Goal: Information Seeking & Learning: Compare options

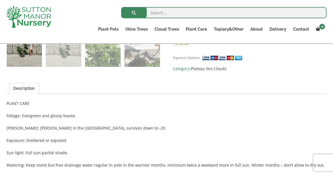
scroll to position [348, 0]
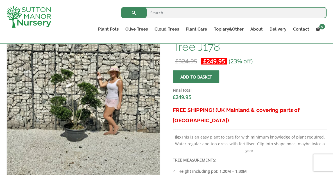
drag, startPoint x: 336, startPoint y: 10, endPoint x: 328, endPoint y: 42, distance: 32.5
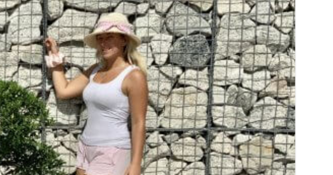
scroll to position [187, 0]
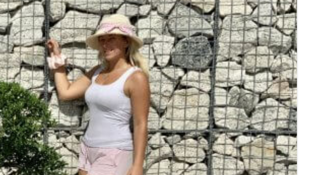
click at [124, 76] on img at bounding box center [147, 173] width 281 height 281
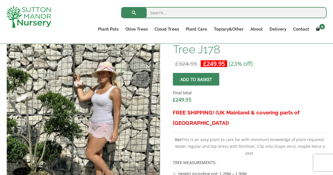
scroll to position [192, 0]
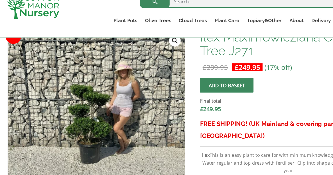
scroll to position [187, 0]
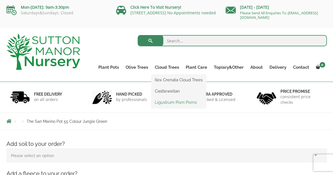
click at [170, 103] on link "Ligustrum Pom Poms" at bounding box center [178, 102] width 55 height 8
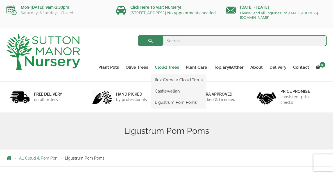
click at [169, 69] on link "Cloud Trees" at bounding box center [166, 68] width 31 height 8
click at [171, 81] on link "Ilex Crenata Cloud Trees" at bounding box center [178, 80] width 55 height 8
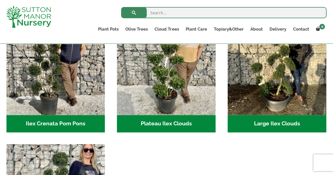
scroll to position [149, 0]
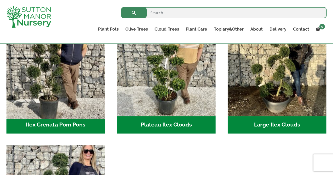
click at [78, 92] on img "Visit product category Ilex Crenata Pom Pons" at bounding box center [55, 66] width 103 height 103
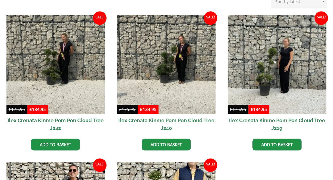
scroll to position [171, 0]
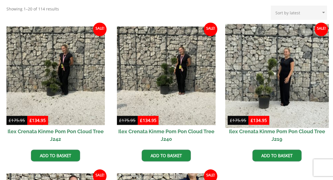
click at [288, 94] on img at bounding box center [276, 75] width 103 height 103
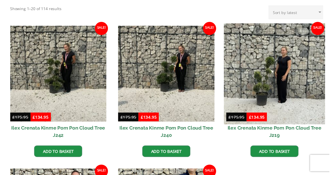
scroll to position [169, 0]
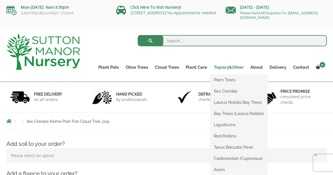
click at [230, 69] on link "Topiary&Other" at bounding box center [228, 68] width 37 height 8
click at [231, 80] on link "Palm Trees" at bounding box center [238, 80] width 57 height 8
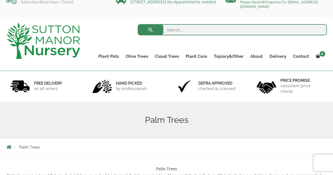
scroll to position [8, 0]
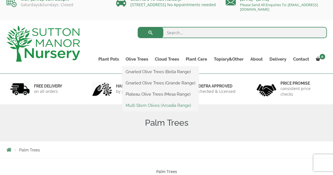
click at [148, 103] on link "Multi Stem Olives (Arcadia Range)" at bounding box center [160, 105] width 76 height 8
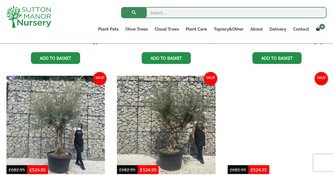
scroll to position [350, 0]
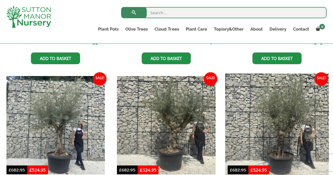
click at [320, 117] on img at bounding box center [276, 125] width 103 height 103
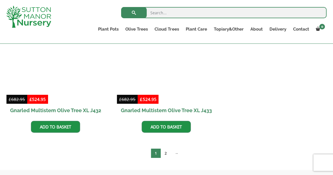
scroll to position [838, 0]
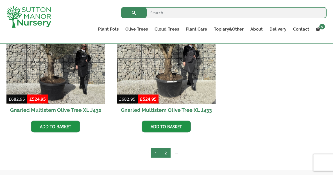
click at [169, 154] on link "2" at bounding box center [166, 153] width 10 height 9
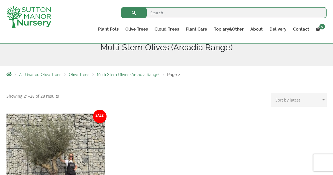
scroll to position [85, 0]
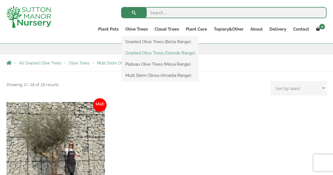
click at [146, 53] on link "Gnarled Olive Trees (Grande Range)" at bounding box center [160, 53] width 76 height 8
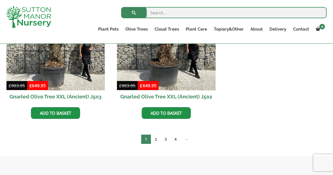
scroll to position [891, 0]
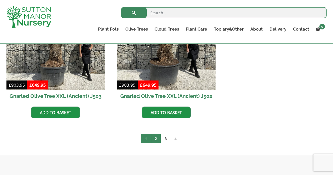
click at [156, 138] on link "2" at bounding box center [156, 138] width 10 height 9
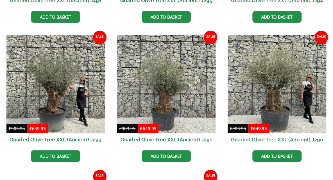
scroll to position [618, 0]
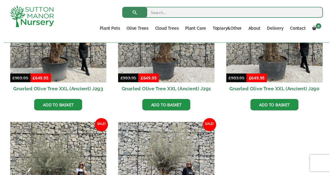
scroll to position [740, 0]
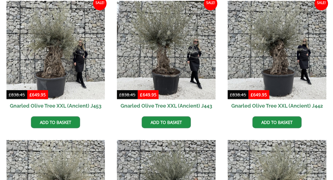
scroll to position [693, 0]
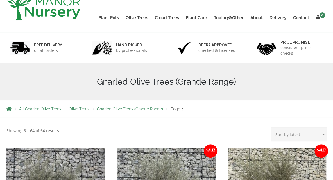
scroll to position [191, 0]
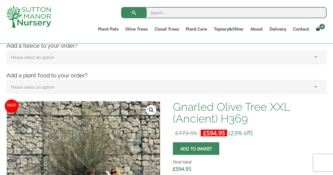
scroll to position [117, 0]
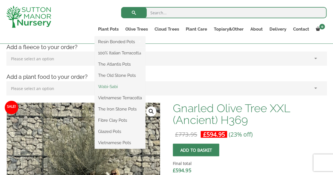
click at [117, 89] on link "Wabi-Sabi" at bounding box center [120, 87] width 51 height 8
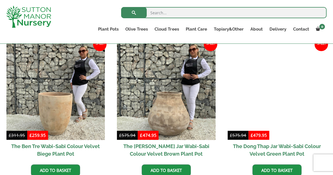
scroll to position [281, 0]
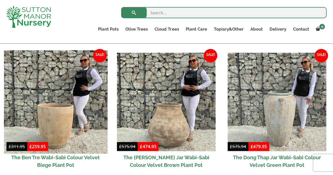
click at [87, 100] on img at bounding box center [55, 102] width 103 height 103
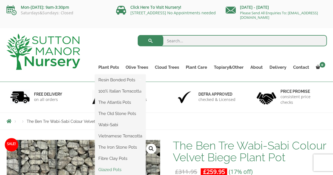
click at [120, 172] on link "Glazed Pots" at bounding box center [120, 170] width 51 height 8
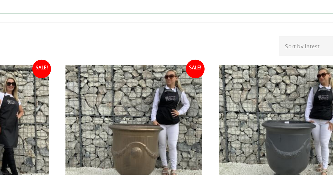
scroll to position [109, 0]
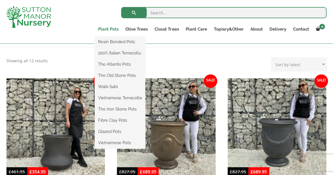
click at [112, 27] on link "Plant Pots" at bounding box center [108, 29] width 27 height 8
click at [134, 77] on link "The Old Stone Pots" at bounding box center [120, 75] width 51 height 8
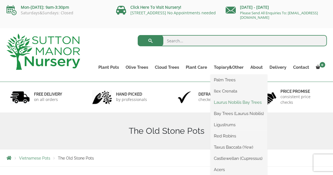
click at [228, 102] on link "Laurus Nobilis Bay Trees" at bounding box center [238, 102] width 57 height 8
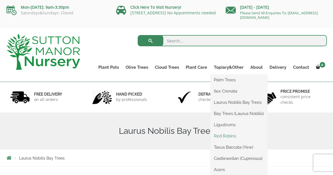
click at [230, 135] on link "Red Robins" at bounding box center [238, 136] width 57 height 8
click at [223, 168] on link "Acers" at bounding box center [238, 170] width 57 height 8
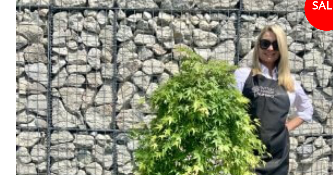
scroll to position [151, 0]
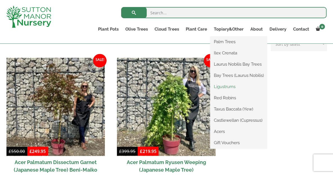
click at [227, 86] on link "Ligustrums" at bounding box center [238, 87] width 57 height 8
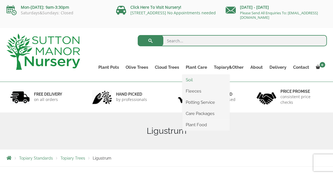
click at [191, 81] on link "Soil" at bounding box center [205, 80] width 47 height 8
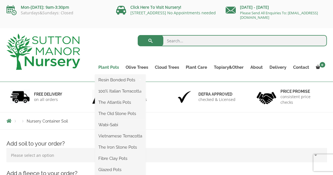
click at [110, 65] on link "Plant Pots" at bounding box center [108, 68] width 27 height 8
click at [127, 81] on link "Resin Bonded Pots" at bounding box center [120, 80] width 51 height 8
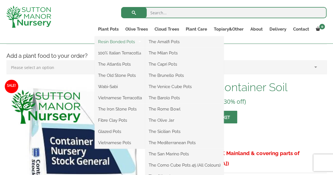
scroll to position [138, 0]
click at [188, 145] on link "The Mediterranean Pots" at bounding box center [184, 143] width 78 height 8
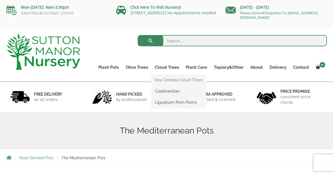
click at [174, 81] on link "Ilex Crenata Cloud Trees" at bounding box center [178, 80] width 55 height 8
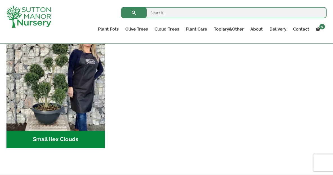
scroll to position [262, 0]
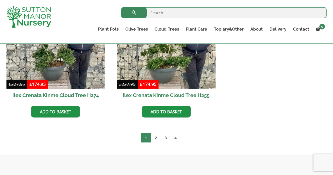
scroll to position [895, 0]
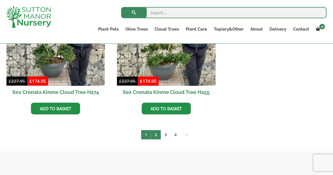
click at [157, 135] on link "2" at bounding box center [156, 134] width 10 height 9
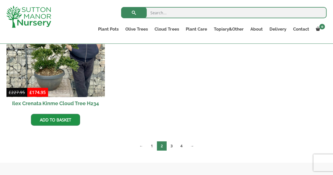
scroll to position [884, 0]
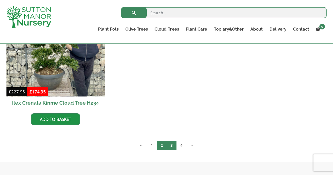
click at [171, 149] on link "3" at bounding box center [172, 145] width 10 height 9
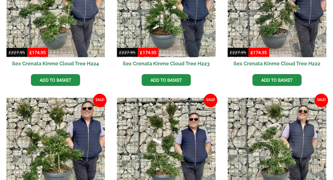
scroll to position [684, 0]
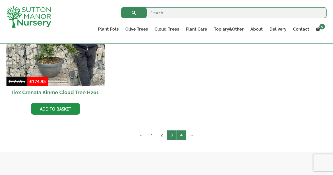
scroll to position [0, 0]
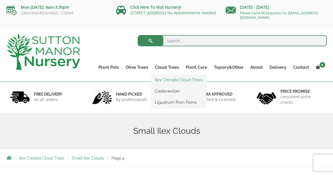
click at [173, 80] on link "Ilex Crenata Cloud Trees" at bounding box center [178, 80] width 55 height 8
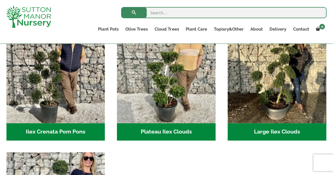
scroll to position [141, 0]
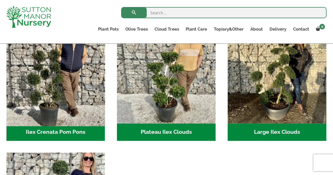
click at [62, 106] on img "Visit product category Ilex Crenata Pom Pons" at bounding box center [55, 74] width 103 height 103
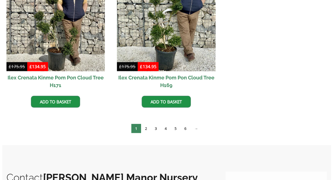
scroll to position [382, 0]
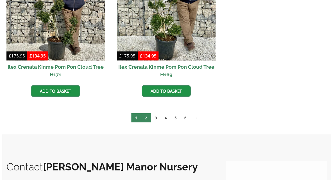
click at [146, 117] on link "2" at bounding box center [146, 117] width 10 height 9
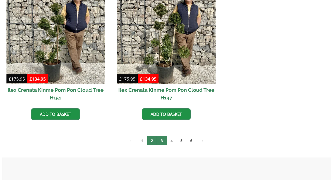
click at [164, 139] on link "3" at bounding box center [162, 140] width 10 height 9
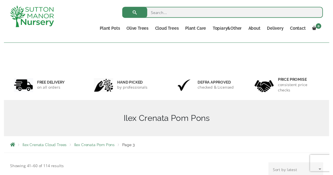
scroll to position [97, 0]
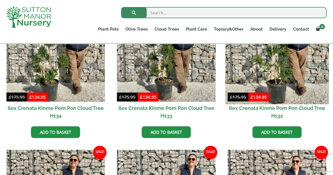
click at [289, 96] on img at bounding box center [276, 52] width 103 height 103
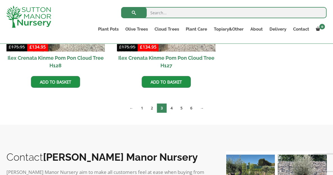
scroll to position [967, 0]
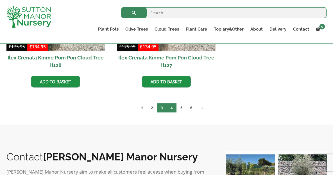
click at [172, 108] on link "4" at bounding box center [172, 107] width 10 height 9
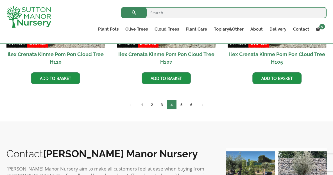
scroll to position [518, 0]
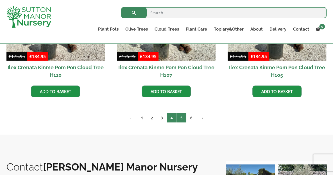
click at [180, 117] on link "5" at bounding box center [181, 118] width 10 height 9
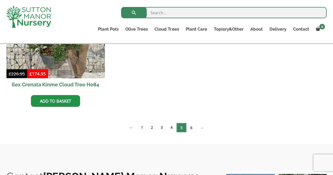
scroll to position [501, 0]
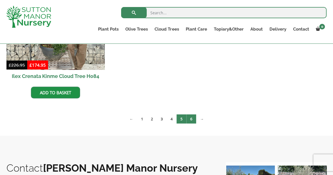
click at [191, 115] on link "6" at bounding box center [191, 119] width 10 height 9
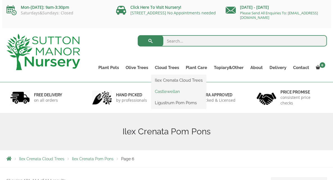
click at [169, 92] on link "Castlewellan" at bounding box center [178, 91] width 55 height 8
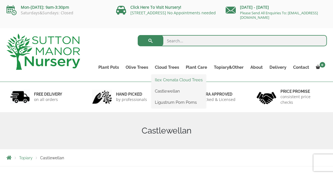
click at [170, 81] on link "Ilex Crenata Cloud Trees" at bounding box center [178, 80] width 55 height 8
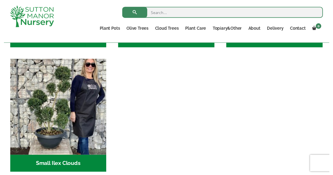
scroll to position [137, 0]
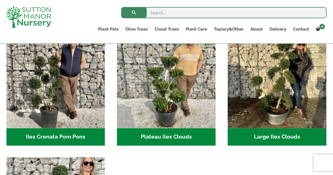
click at [165, 137] on h2 "Plateau Ilex Clouds (6)" at bounding box center [166, 136] width 99 height 17
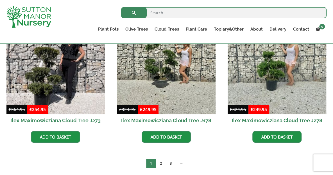
scroll to position [178, 0]
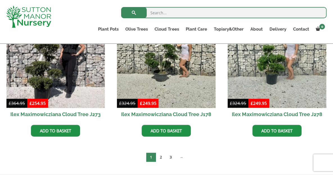
drag, startPoint x: 0, startPoint y: 0, endPoint x: 334, endPoint y: 55, distance: 338.9
click at [333, 55] on html "0 No products in the basket. Plant Pots Resin Bonded Pots The Amalfi Pots The M…" at bounding box center [166, 131] width 333 height 619
click at [160, 159] on link "2" at bounding box center [161, 157] width 10 height 9
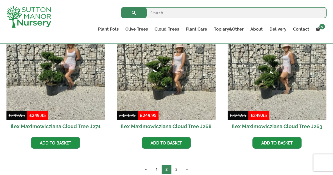
scroll to position [167, 0]
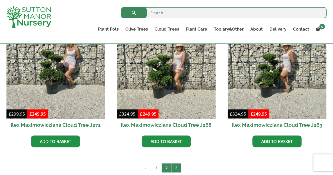
click at [177, 166] on link "3" at bounding box center [176, 168] width 10 height 9
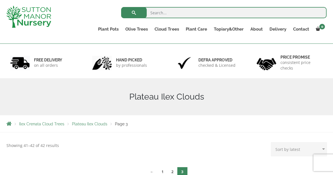
scroll to position [78, 0]
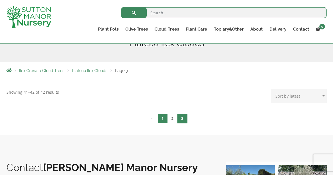
click at [161, 120] on link "1" at bounding box center [163, 118] width 10 height 9
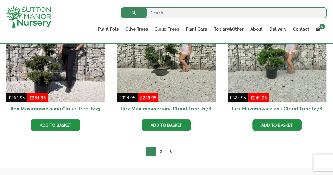
scroll to position [184, 0]
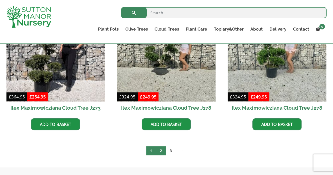
click at [159, 149] on link "2" at bounding box center [161, 150] width 10 height 9
